Goal: Use online tool/utility: Utilize a website feature to perform a specific function

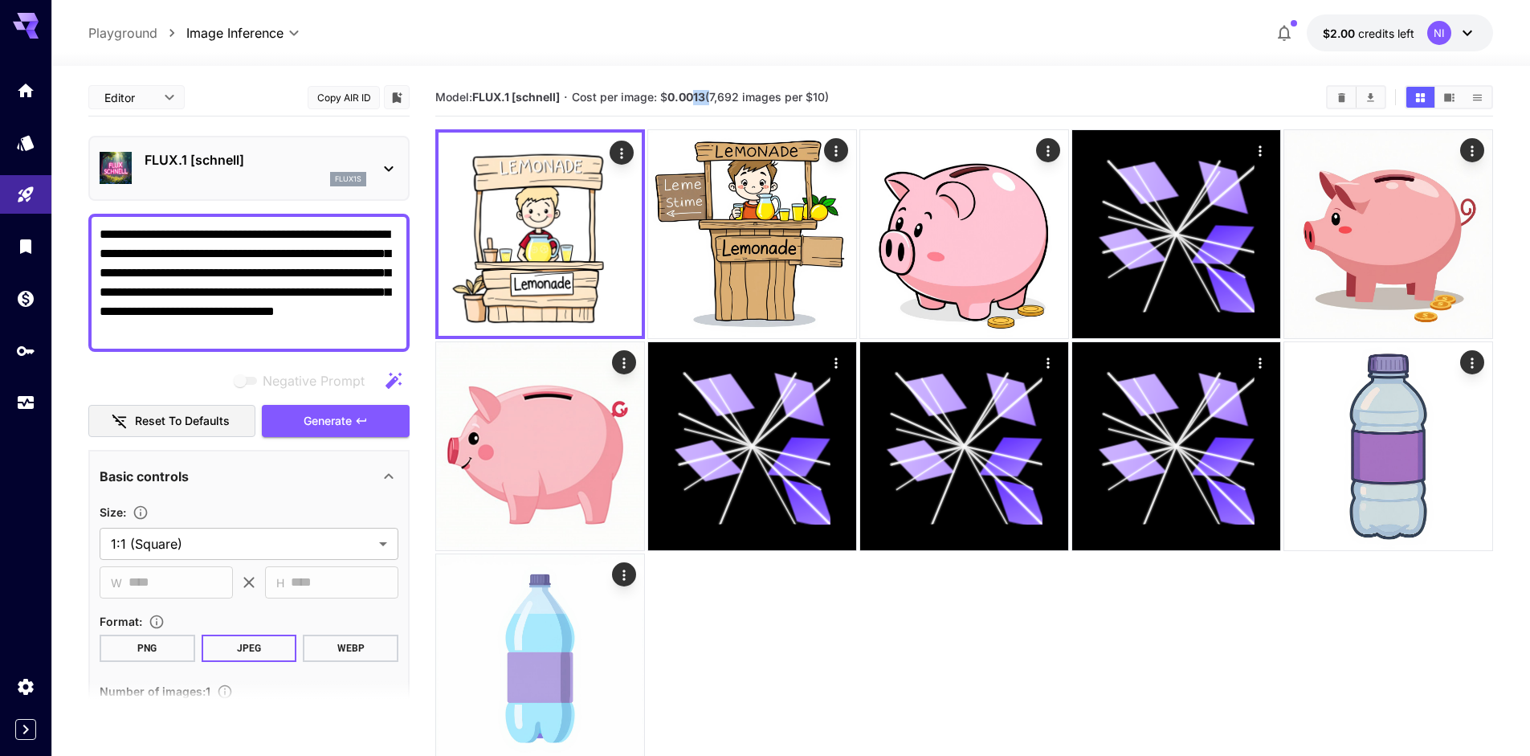
drag, startPoint x: 696, startPoint y: 96, endPoint x: 710, endPoint y: 96, distance: 13.7
click at [710, 96] on span "Cost per image: $ 0.0013 (7,692 images per $10)" at bounding box center [700, 97] width 257 height 14
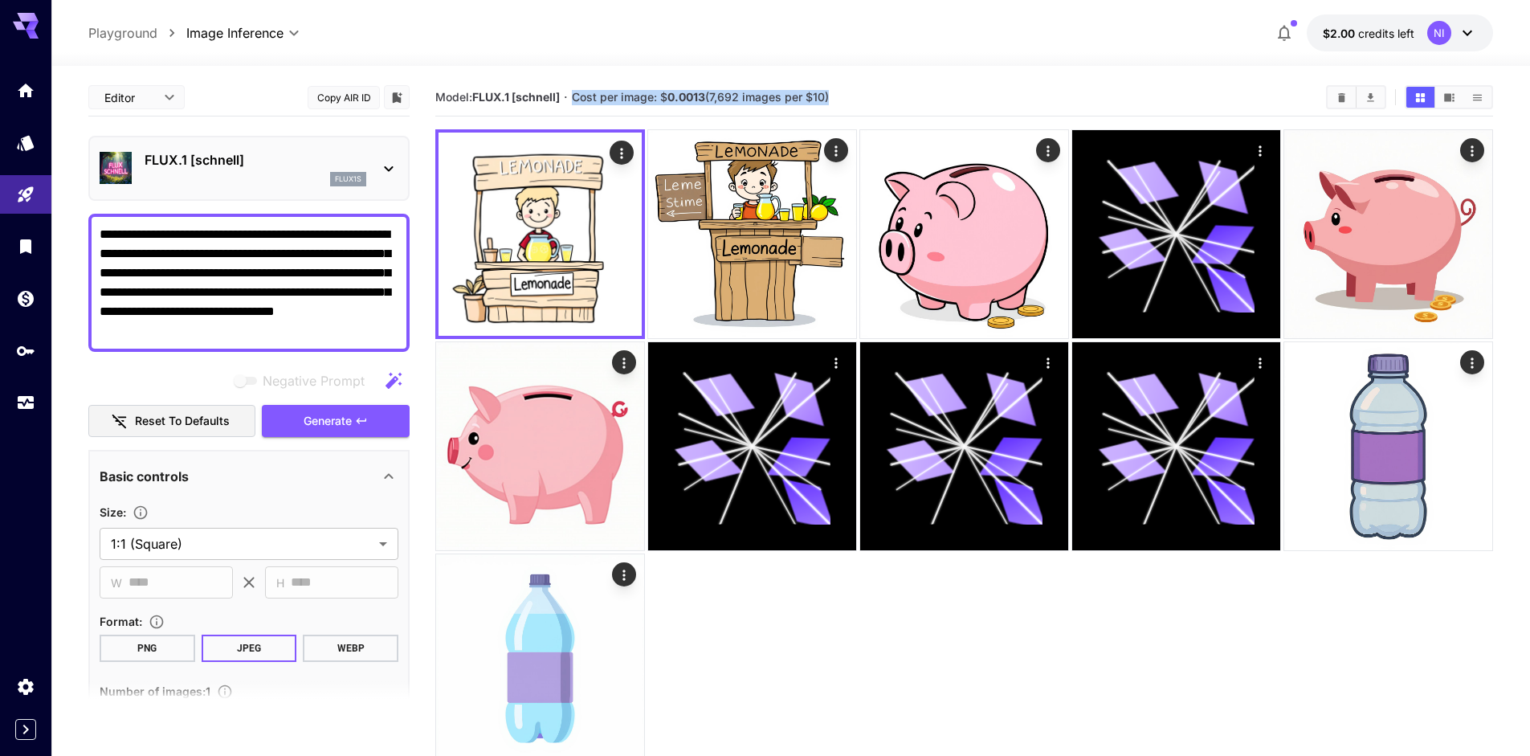
click at [702, 98] on b "0.0013" at bounding box center [686, 97] width 38 height 14
drag, startPoint x: 696, startPoint y: 97, endPoint x: 704, endPoint y: 96, distance: 8.9
click at [704, 96] on b "0.0013" at bounding box center [686, 97] width 38 height 14
click at [279, 159] on p "FLUX.1 [schnell]" at bounding box center [256, 159] width 222 height 19
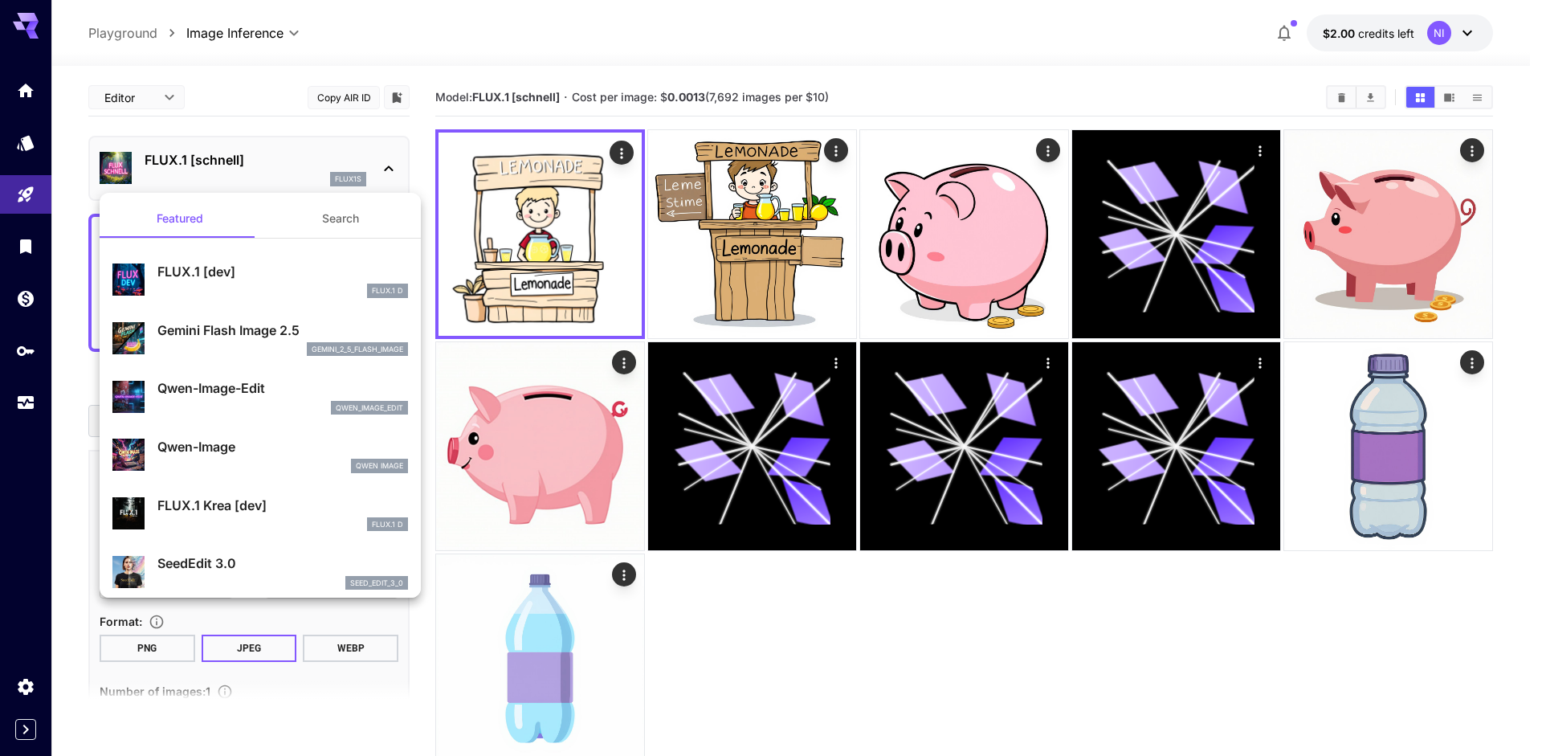
click at [234, 278] on p "FLUX.1 [dev]" at bounding box center [282, 271] width 251 height 19
type input "**"
type input "***"
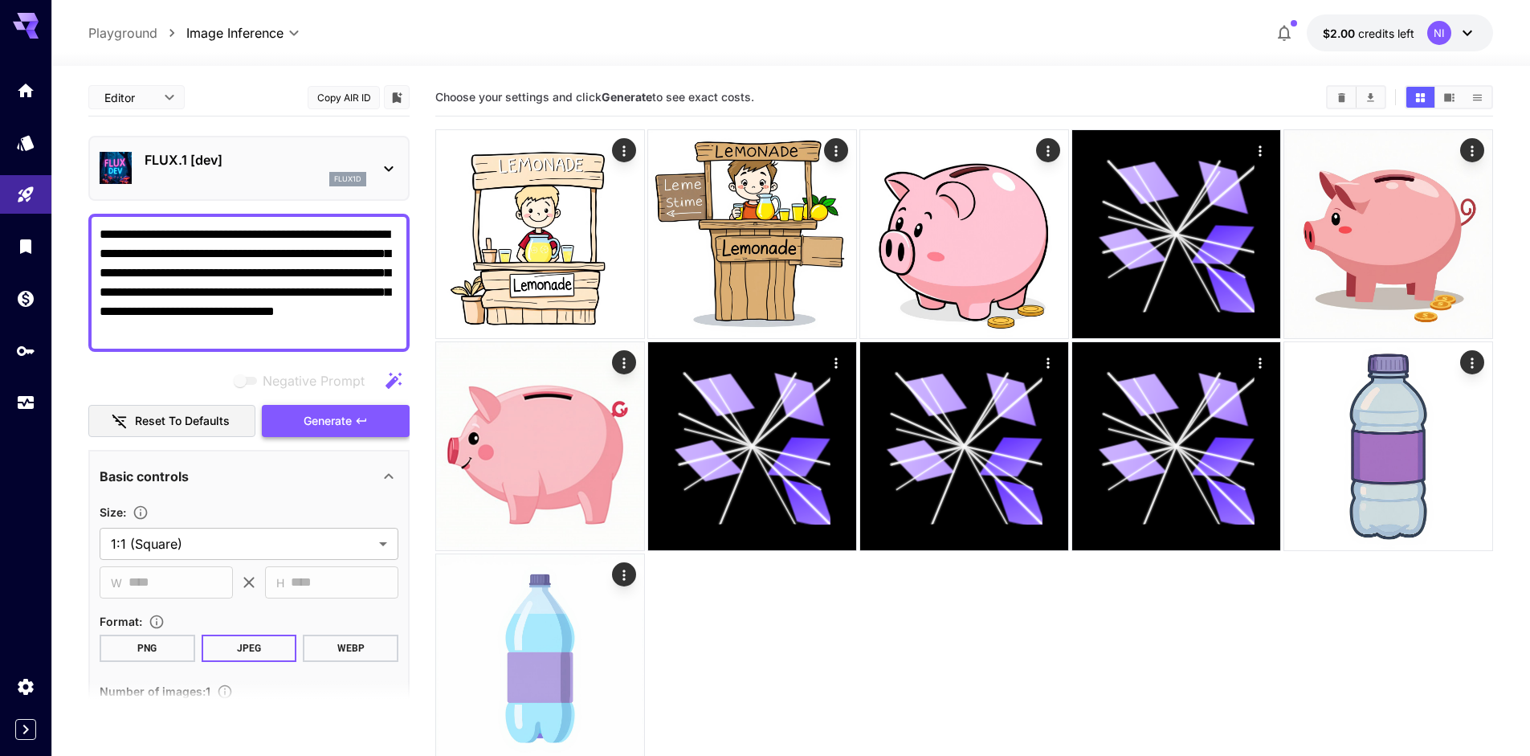
click at [328, 422] on span "Generate" at bounding box center [328, 421] width 48 height 20
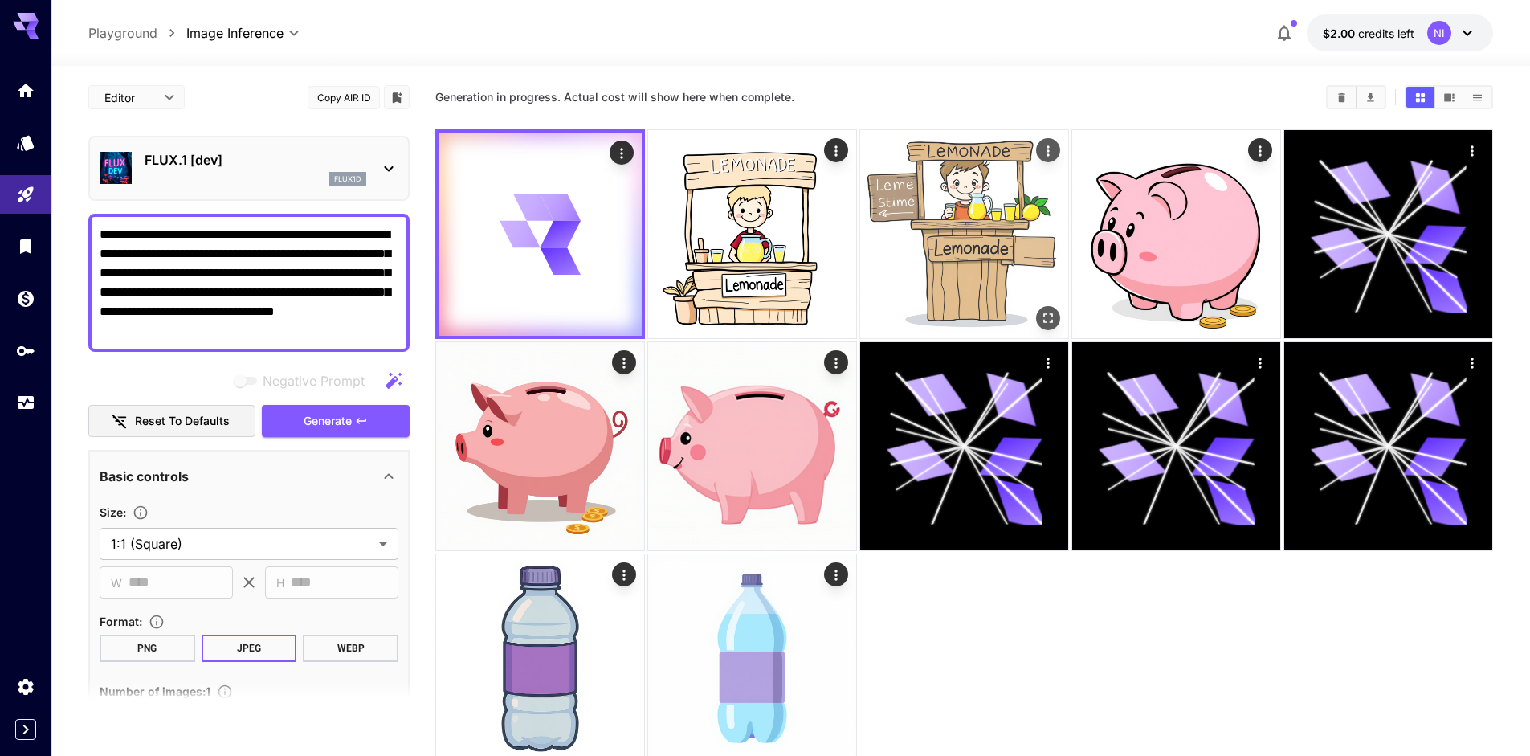
click at [952, 231] on img at bounding box center [964, 234] width 208 height 208
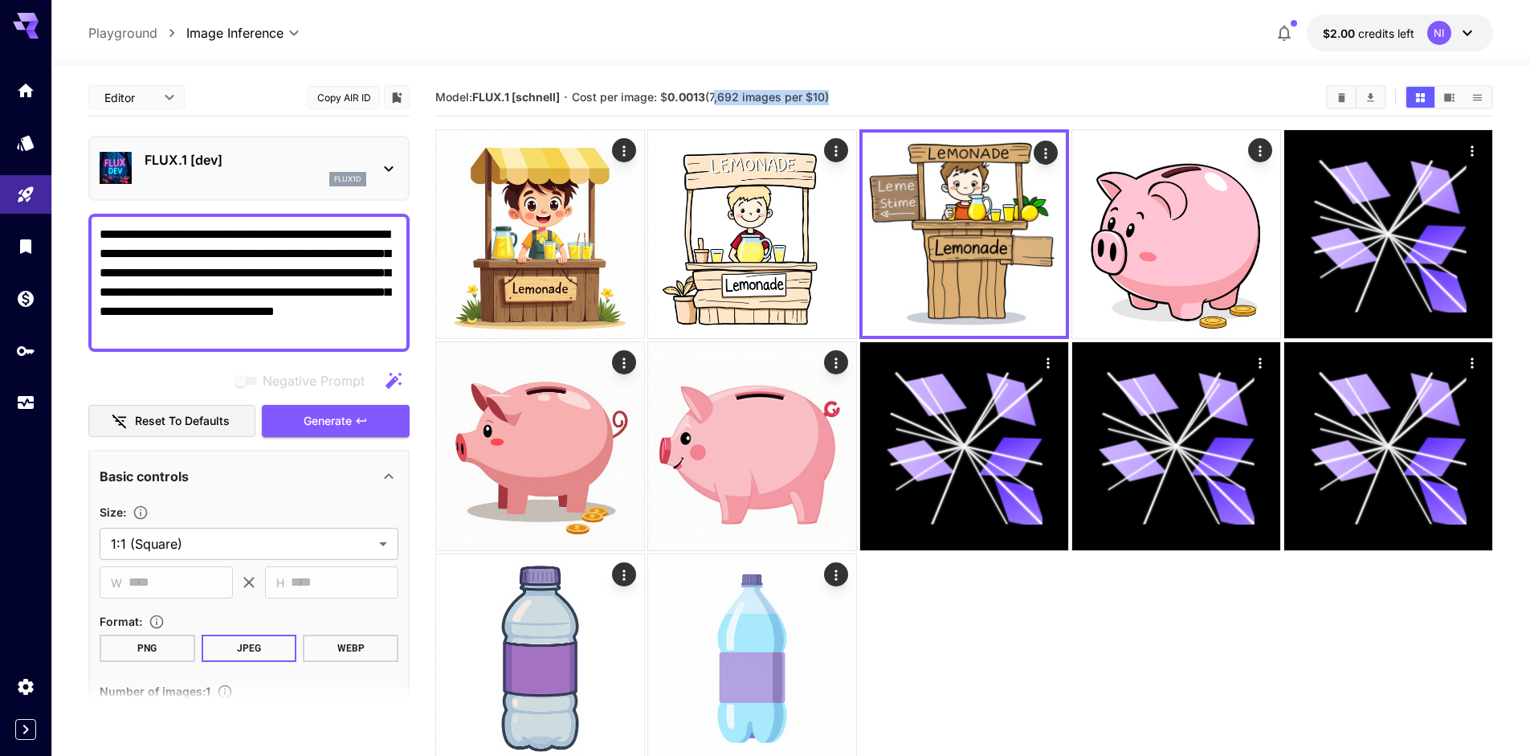
drag, startPoint x: 716, startPoint y: 97, endPoint x: 858, endPoint y: 111, distance: 142.0
click at [829, 97] on span "Cost per image: $ 0.0013 (7,692 images per $10)" at bounding box center [700, 97] width 257 height 14
click at [894, 99] on section "Model: FLUX.1 [[PERSON_NAME]] · Cost per image: $ 0.0013 (7,692 images per $10)" at bounding box center [874, 97] width 878 height 19
